Goal: Task Accomplishment & Management: Manage account settings

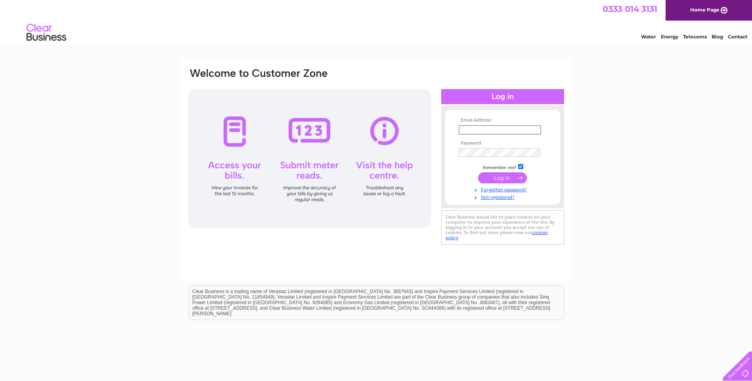
type input "annie@dgaframes.co.uk"
click at [506, 179] on input "submit" at bounding box center [502, 177] width 49 height 11
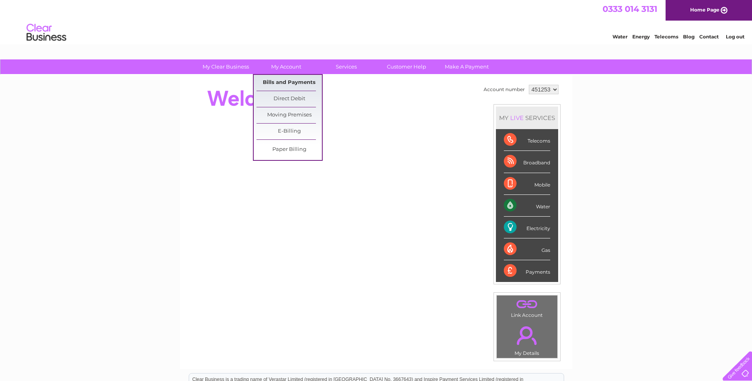
click at [295, 84] on link "Bills and Payments" at bounding box center [289, 83] width 65 height 16
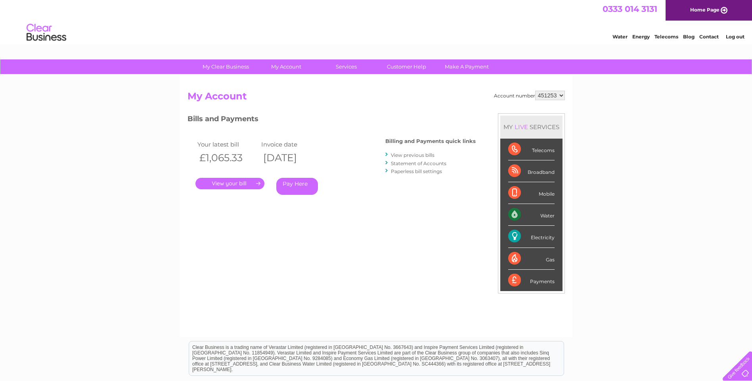
click at [237, 186] on link "." at bounding box center [229, 183] width 69 height 11
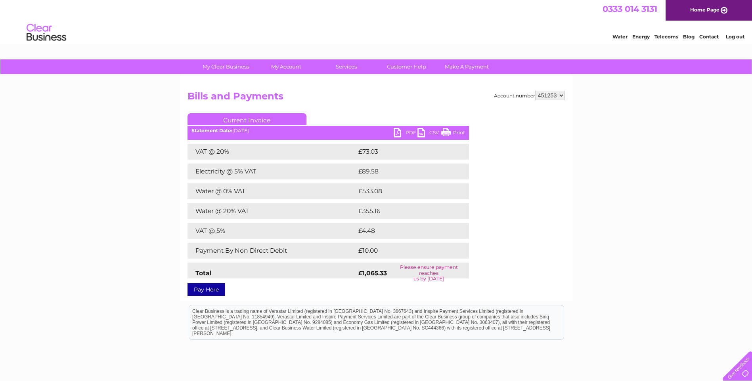
click at [206, 292] on link "Pay Here" at bounding box center [207, 289] width 38 height 13
click at [398, 132] on link "PDF" at bounding box center [406, 133] width 24 height 11
click at [445, 132] on link "Print" at bounding box center [453, 133] width 24 height 11
click at [400, 132] on link "PDF" at bounding box center [406, 133] width 24 height 11
click at [737, 36] on link "Log out" at bounding box center [735, 37] width 19 height 6
